Goal: Go to known website: Go to known website

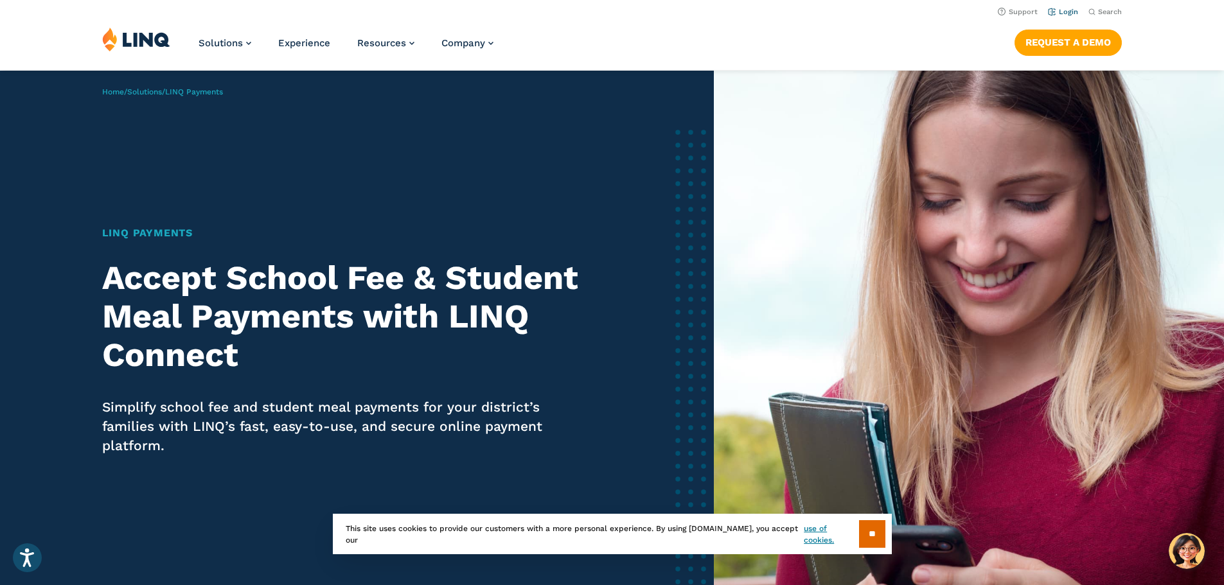
click at [1066, 13] on link "Login" at bounding box center [1063, 12] width 30 height 8
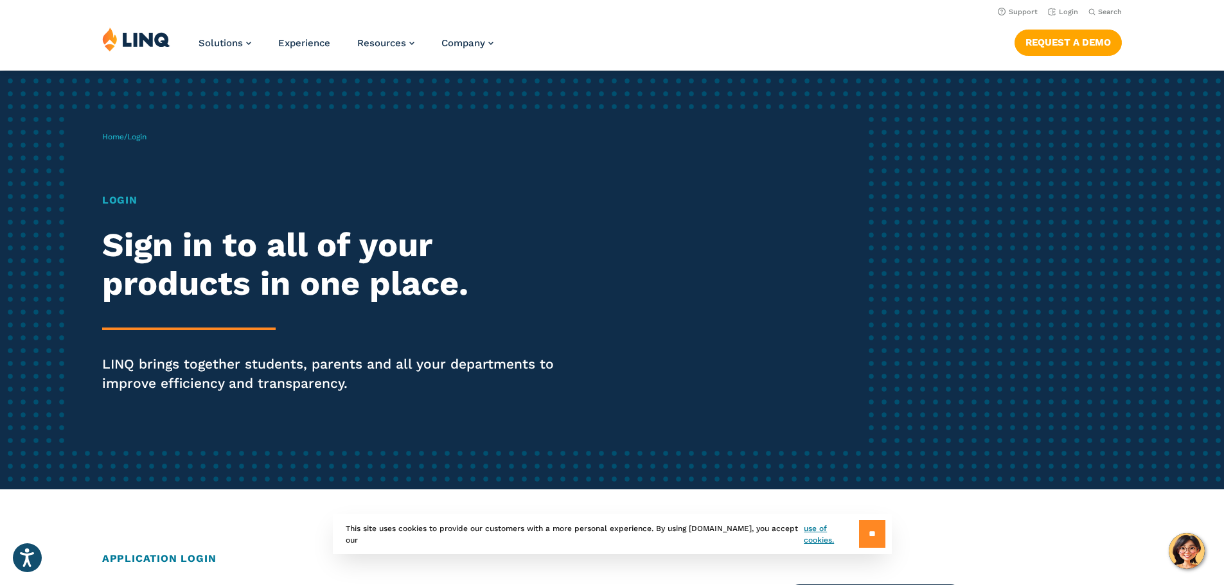
click at [868, 539] on input "**" at bounding box center [872, 534] width 26 height 28
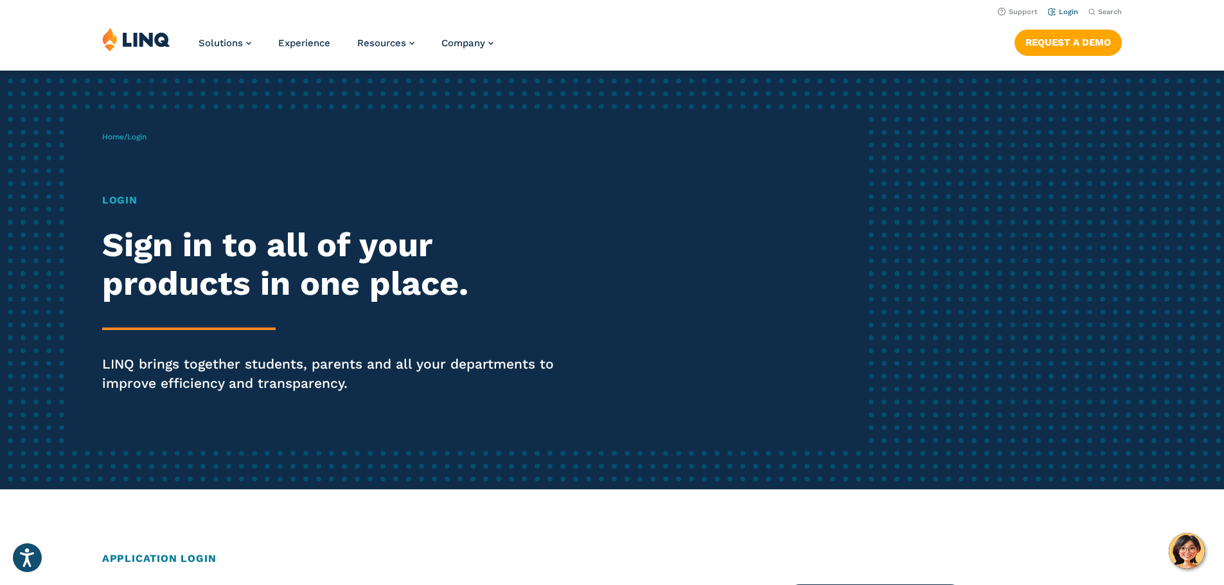
click at [1057, 10] on link "Login" at bounding box center [1063, 12] width 30 height 8
click at [1064, 8] on link "Login" at bounding box center [1063, 12] width 30 height 8
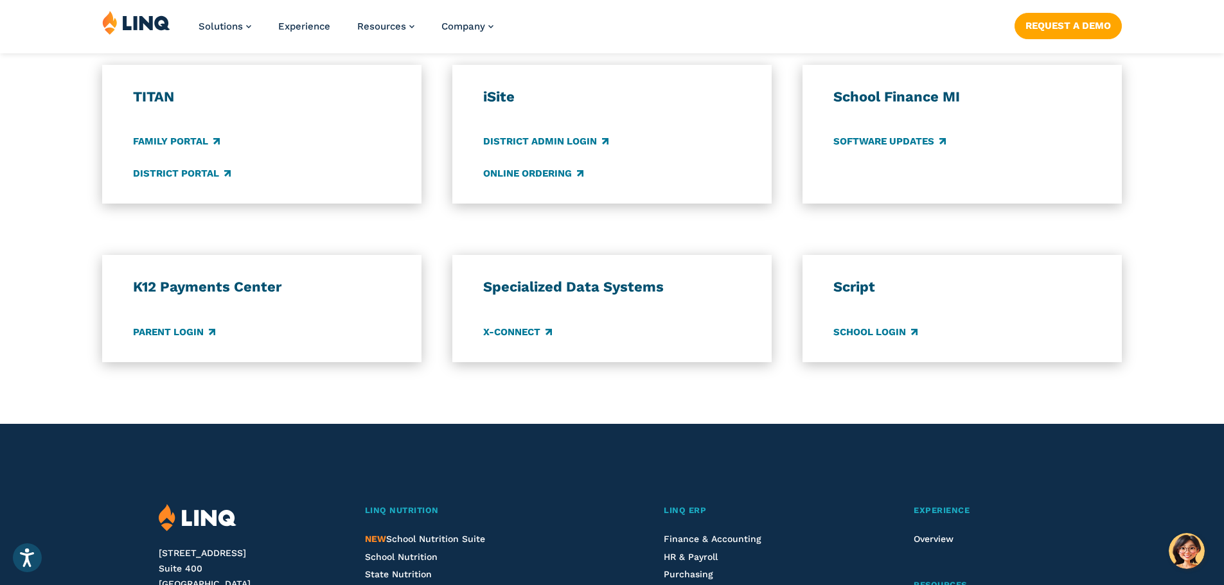
scroll to position [1156, 0]
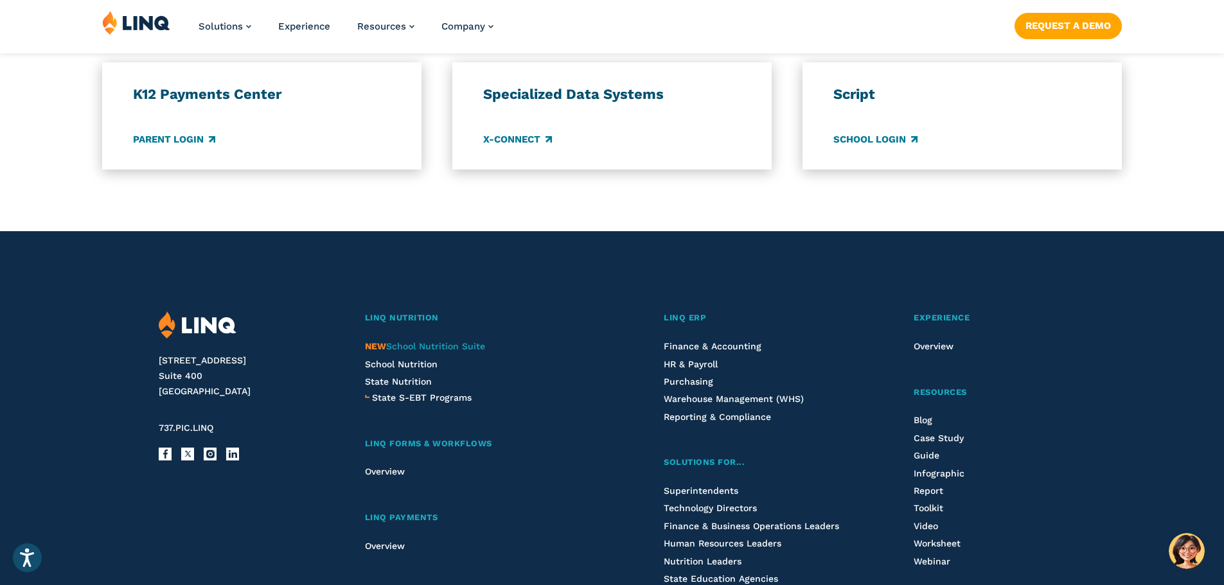
click at [425, 346] on span "NEW School Nutrition Suite" at bounding box center [425, 346] width 120 height 10
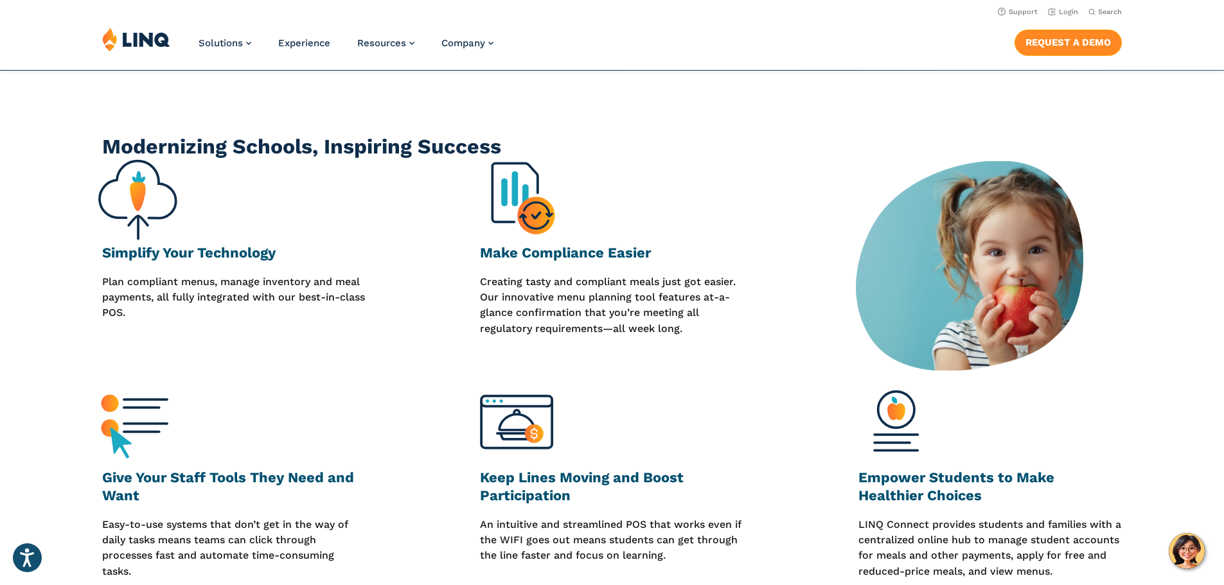
scroll to position [64, 0]
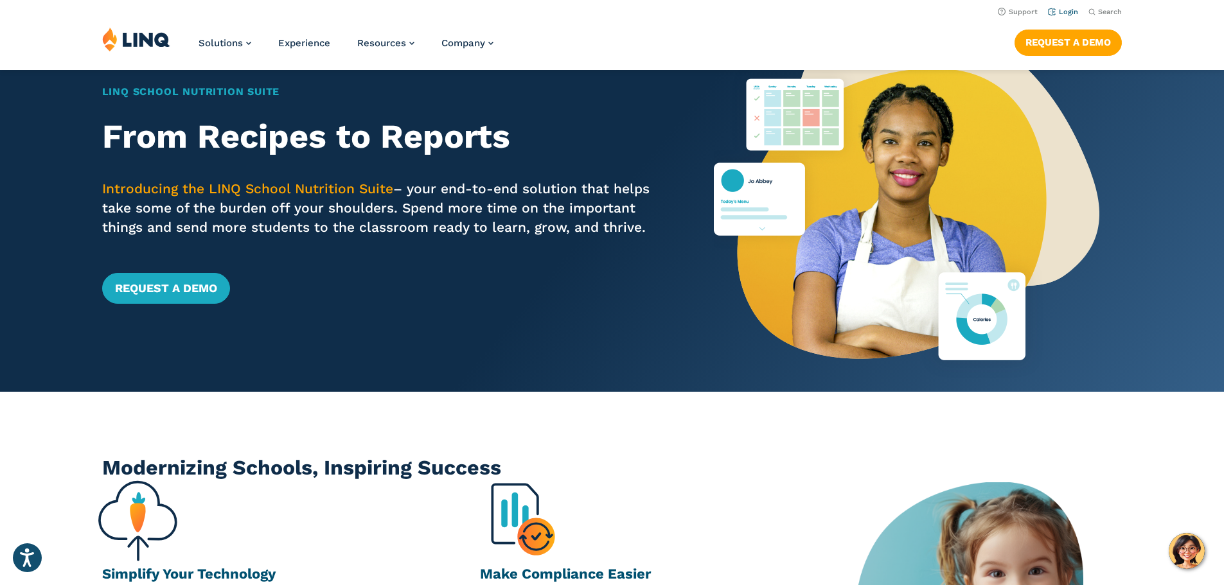
click at [1066, 10] on link "Login" at bounding box center [1063, 12] width 30 height 8
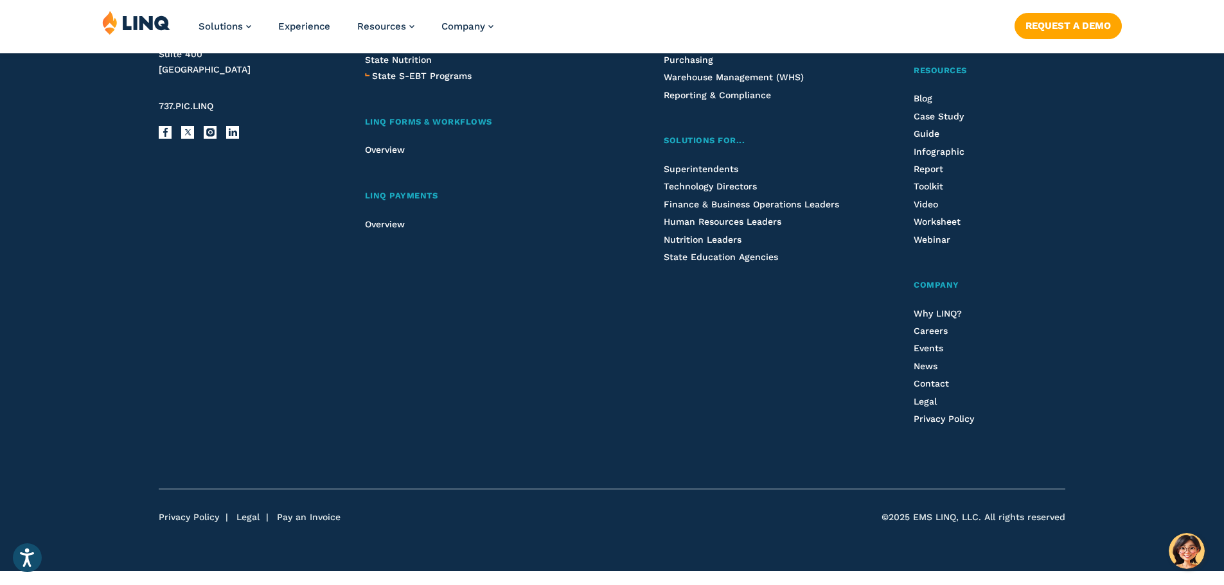
scroll to position [1221, 0]
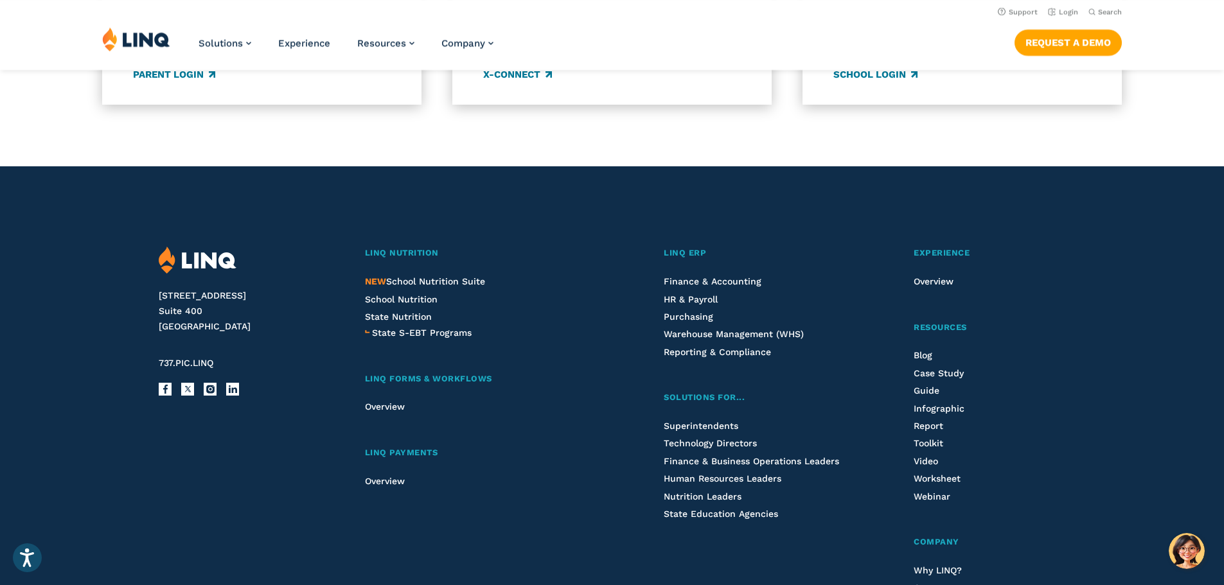
click at [413, 445] on div "LINQ Nutrition NEW School Nutrition Suite School Nutrition State Nutrition Stat…" at bounding box center [481, 481] width 232 height 468
click at [410, 442] on div "LINQ Nutrition NEW School Nutrition Suite School Nutrition State Nutrition Stat…" at bounding box center [481, 481] width 232 height 468
click at [410, 448] on span "LINQ Payments" at bounding box center [401, 453] width 73 height 10
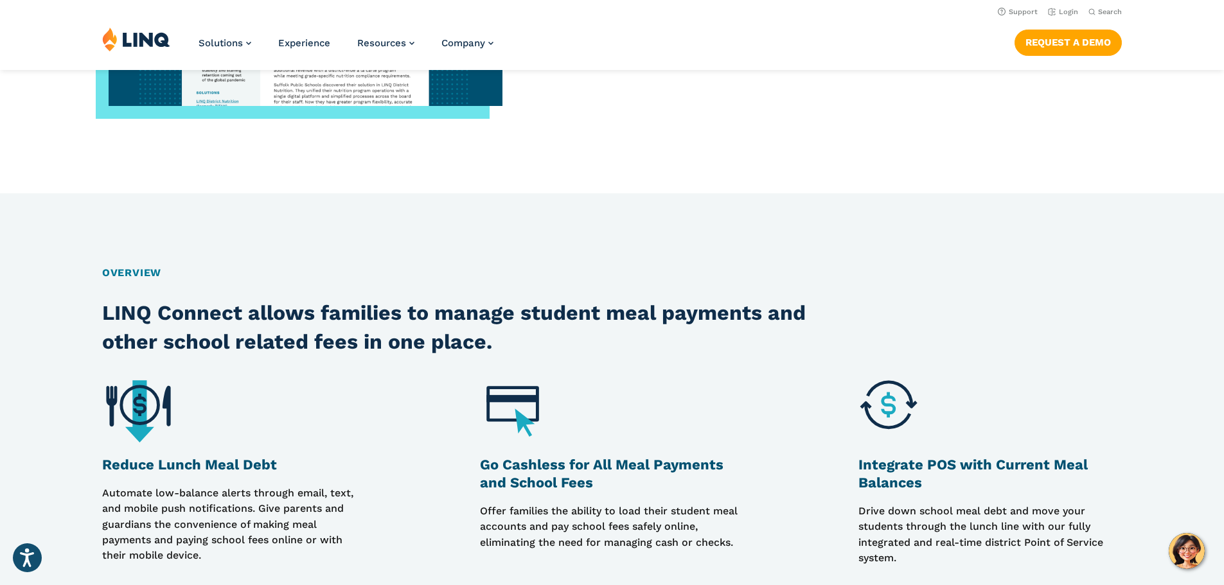
scroll to position [835, 0]
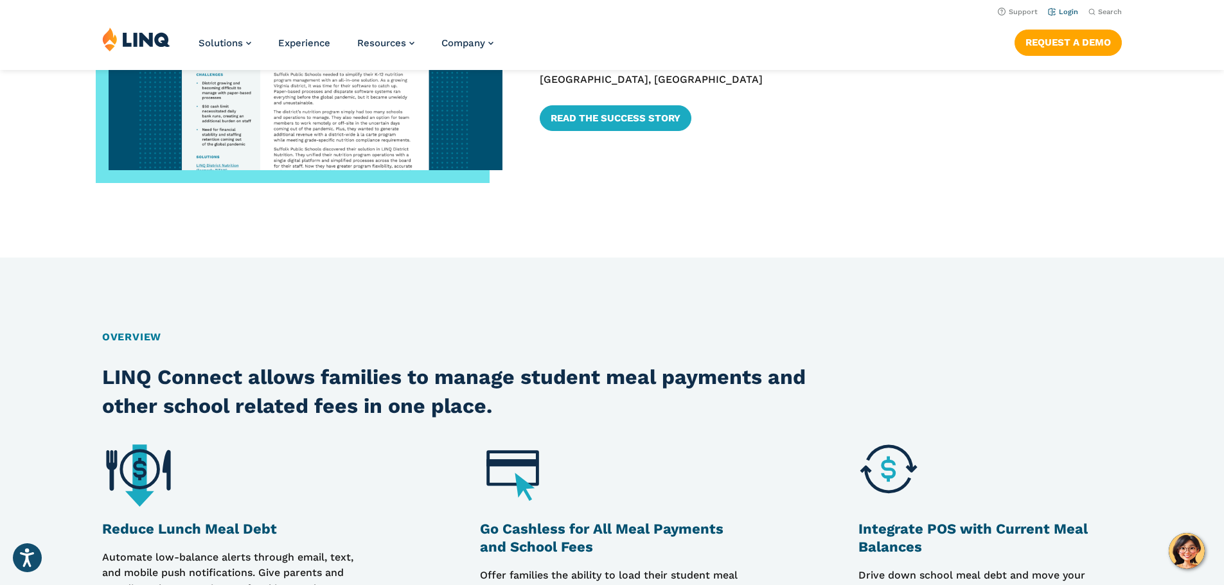
click at [1055, 10] on link "Login" at bounding box center [1063, 12] width 30 height 8
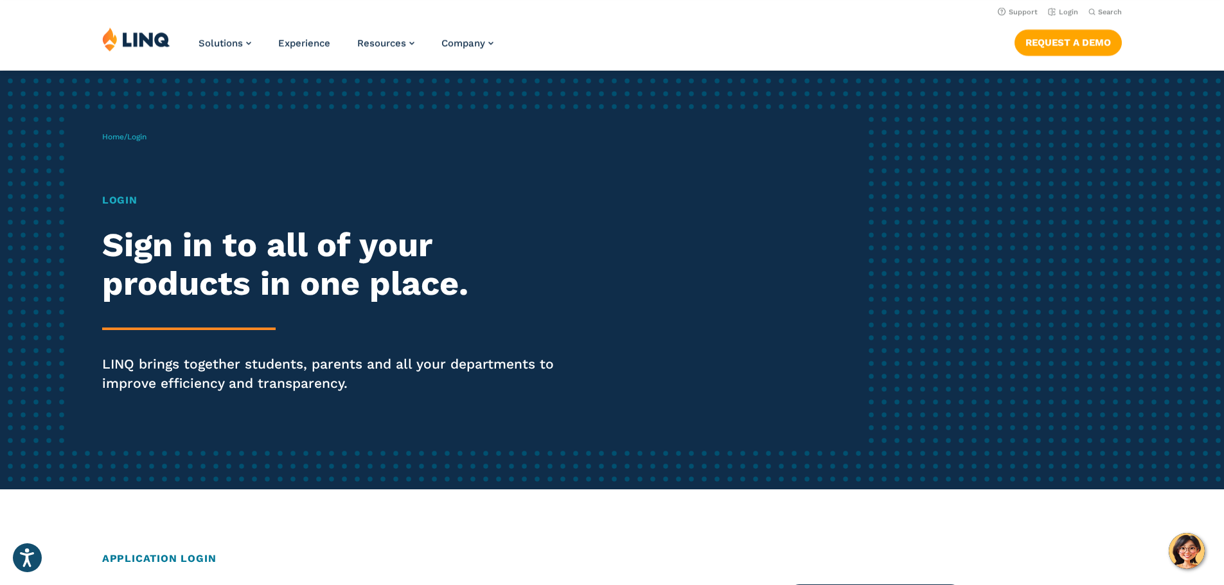
click at [248, 299] on h2 "Sign in to all of your products in one place." at bounding box center [337, 264] width 471 height 77
click at [292, 243] on h2 "Sign in to all of your products in one place." at bounding box center [337, 264] width 471 height 77
click at [177, 245] on h2 "Sign in to all of your products in one place." at bounding box center [337, 264] width 471 height 77
click at [369, 233] on h2 "Sign in to all of your products in one place." at bounding box center [337, 264] width 471 height 77
click at [320, 305] on div "Login Sign in to all of your products in one place. LINQ brings together studen…" at bounding box center [337, 311] width 471 height 236
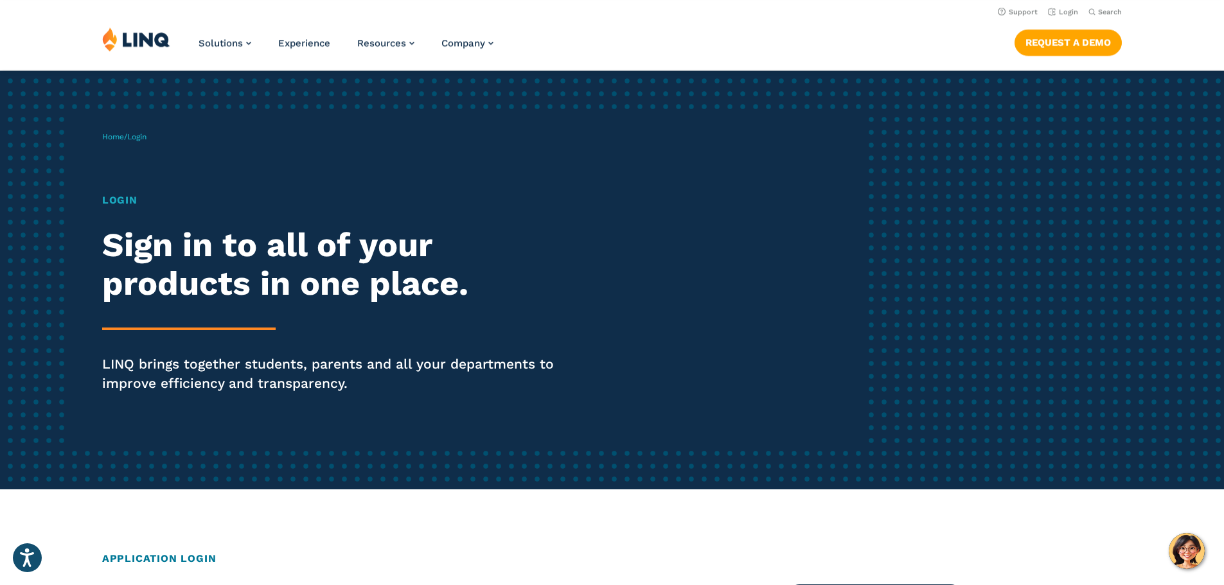
click at [212, 235] on h2 "Sign in to all of your products in one place." at bounding box center [337, 264] width 471 height 77
click at [265, 215] on div "Login Sign in to all of your products in one place. LINQ brings together studen…" at bounding box center [337, 311] width 471 height 236
click at [200, 226] on div "Login Sign in to all of your products in one place. LINQ brings together studen…" at bounding box center [337, 311] width 471 height 236
click at [168, 211] on div "Login Sign in to all of your products in one place. LINQ brings together studen…" at bounding box center [337, 311] width 471 height 236
click at [123, 202] on h1 "Login" at bounding box center [337, 200] width 471 height 15
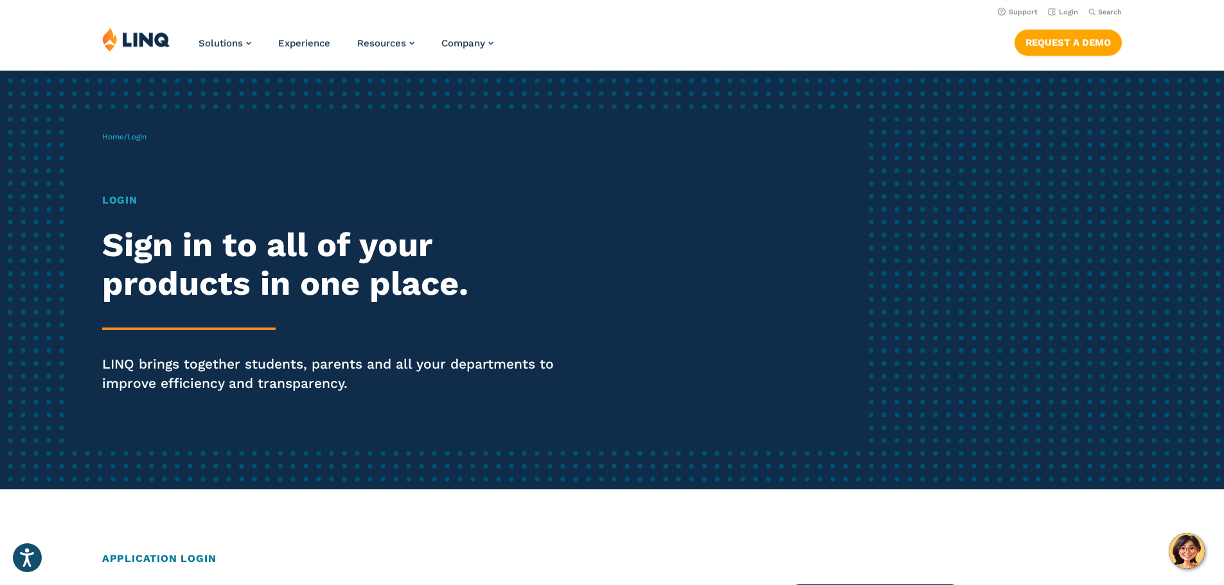
click at [122, 165] on div "Home / Login Login Sign in to all of your products in one place. LINQ brings to…" at bounding box center [484, 280] width 764 height 329
click at [147, 163] on div "Home / Login Login Sign in to all of your products in one place. LINQ brings to…" at bounding box center [484, 280] width 764 height 329
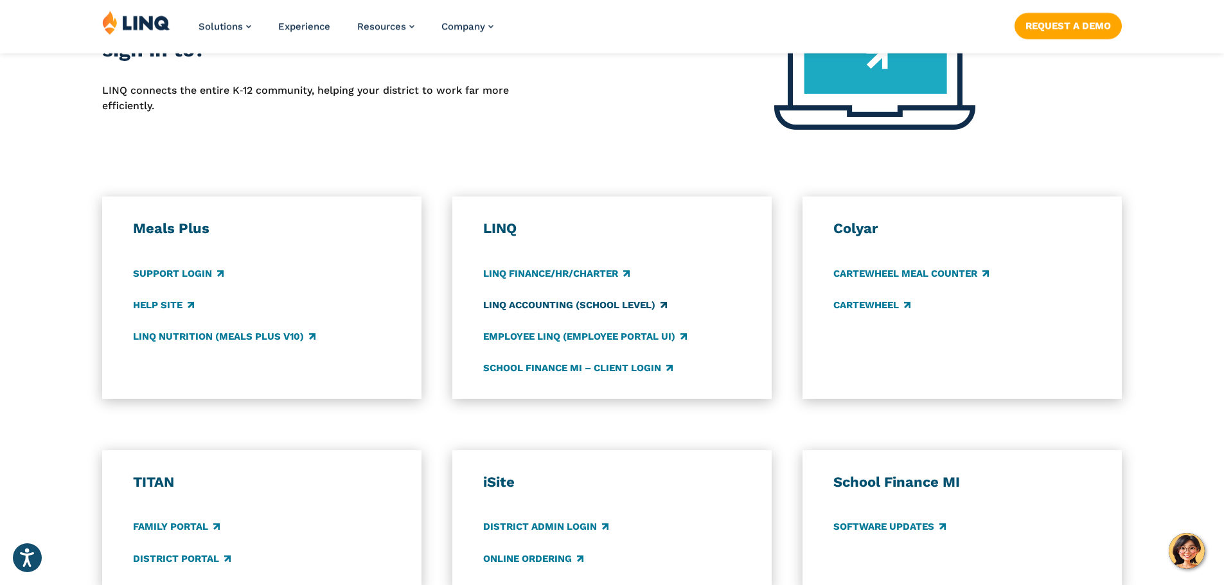
scroll to position [642, 0]
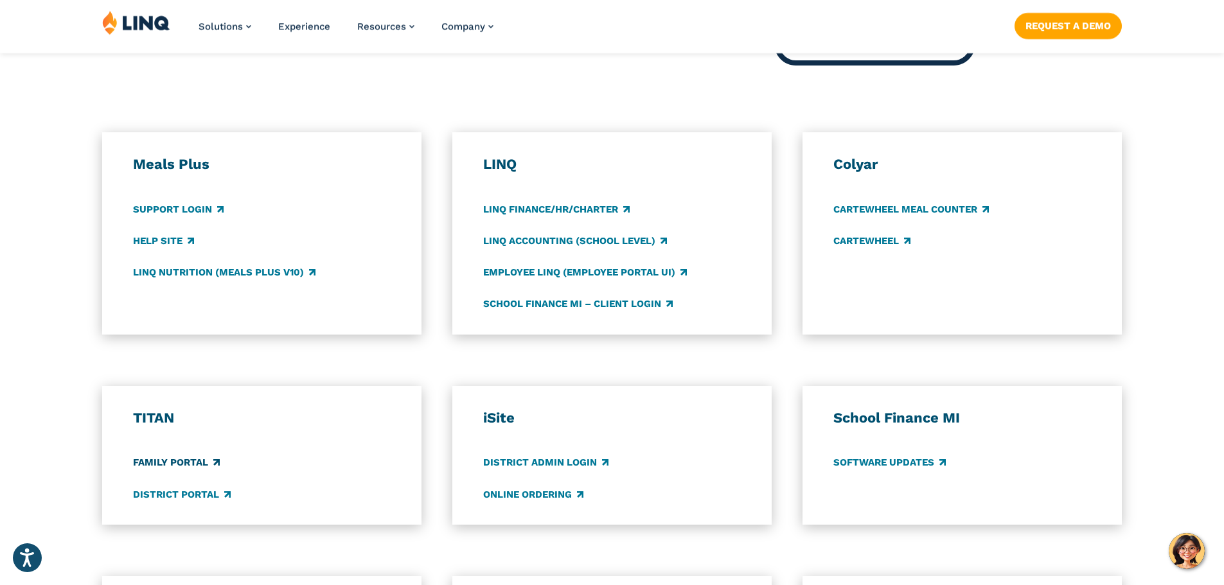
click at [175, 466] on link "Family Portal" at bounding box center [176, 463] width 87 height 14
